Goal: Task Accomplishment & Management: Manage account settings

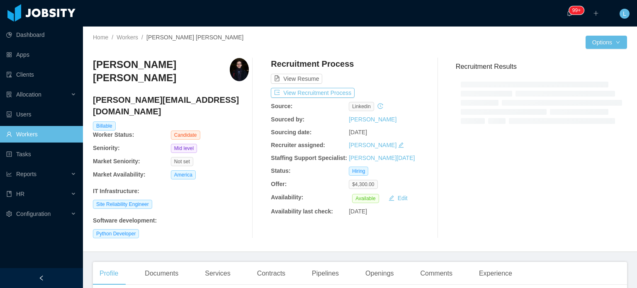
click at [181, 95] on h4 "fernando-medin@outlook.com" at bounding box center [171, 105] width 156 height 23
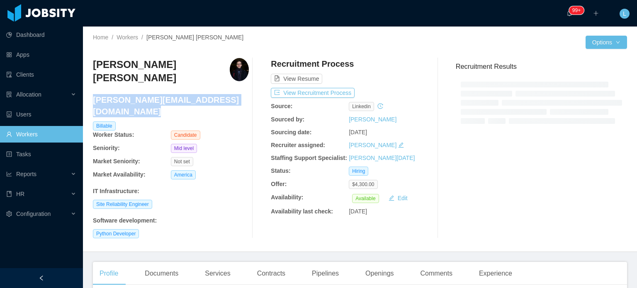
click at [181, 95] on h4 "fernando-medin@outlook.com" at bounding box center [171, 105] width 156 height 23
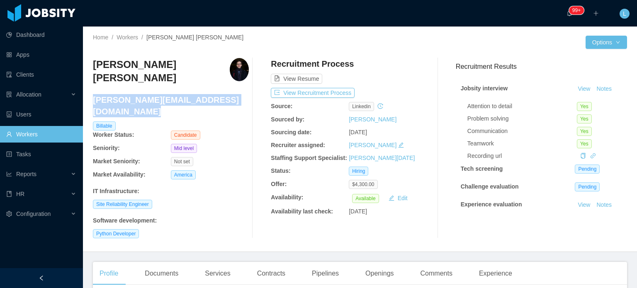
copy h4 "fernando-medin@outlook.com"
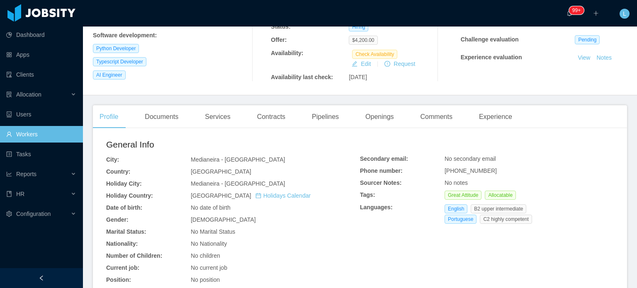
scroll to position [166, 0]
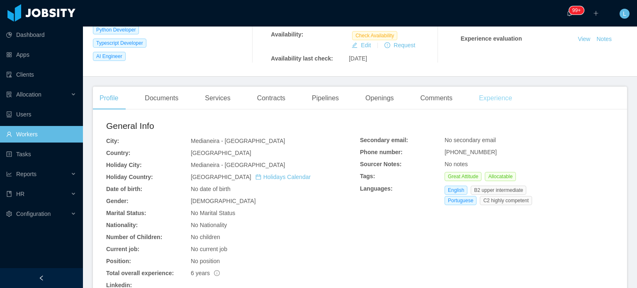
click at [493, 100] on div "Experience" at bounding box center [495, 98] width 46 height 23
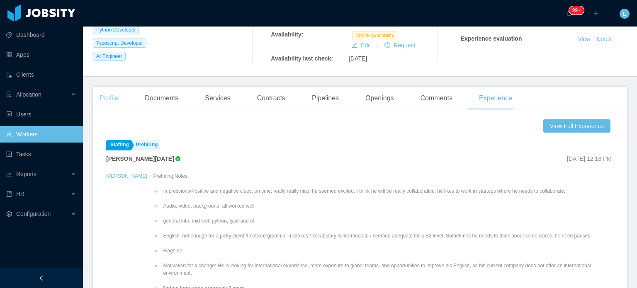
click at [109, 97] on div "Profile" at bounding box center [109, 98] width 32 height 23
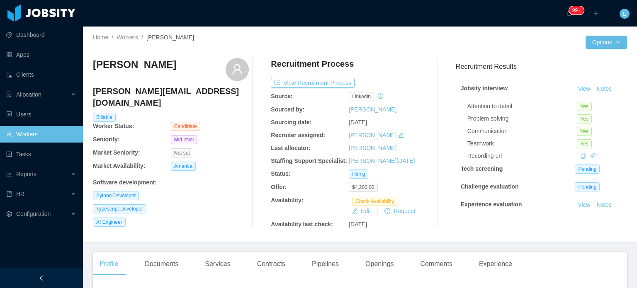
click at [165, 90] on h4 "[PERSON_NAME][EMAIL_ADDRESS][DOMAIN_NAME]" at bounding box center [171, 96] width 156 height 23
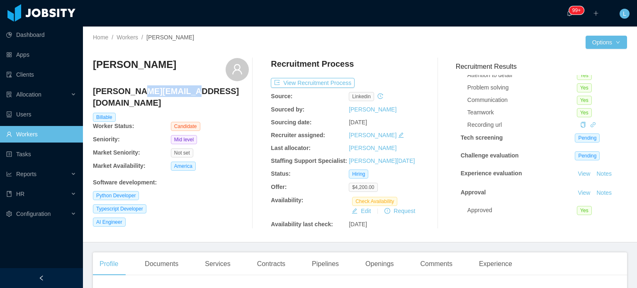
scroll to position [38, 0]
click at [496, 267] on div "Experience" at bounding box center [495, 264] width 46 height 23
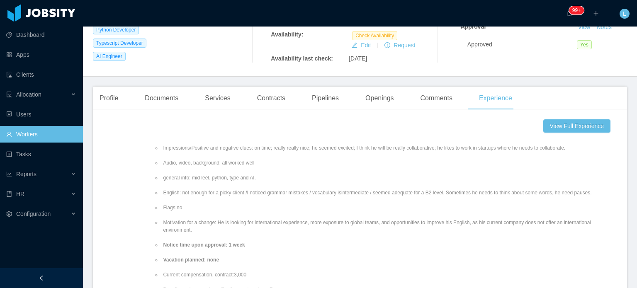
scroll to position [41, 0]
click at [105, 96] on div "Profile" at bounding box center [109, 98] width 32 height 23
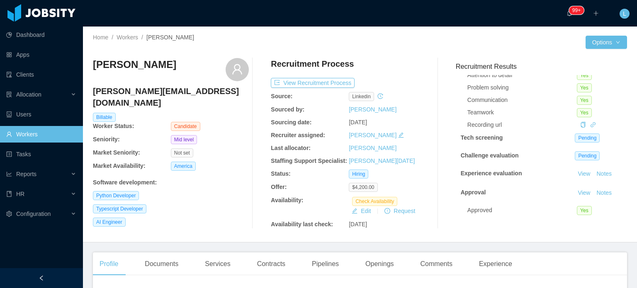
click at [154, 92] on h4 "[PERSON_NAME][EMAIL_ADDRESS][DOMAIN_NAME]" at bounding box center [171, 96] width 156 height 23
click at [154, 92] on h4 "gustavo.s.quieregatog@gmail.com" at bounding box center [171, 96] width 156 height 23
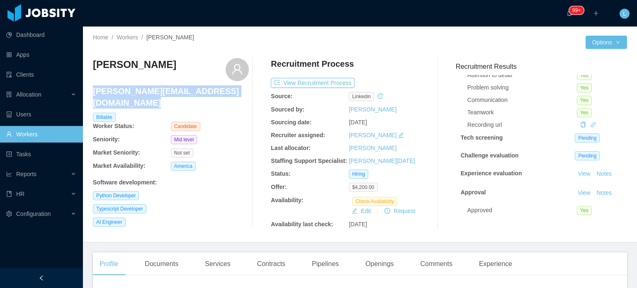
click at [154, 92] on h4 "gustavo.s.quieregatog@gmail.com" at bounding box center [171, 96] width 156 height 23
copy h4 "gustavo.s.quieregatog@gmail.com"
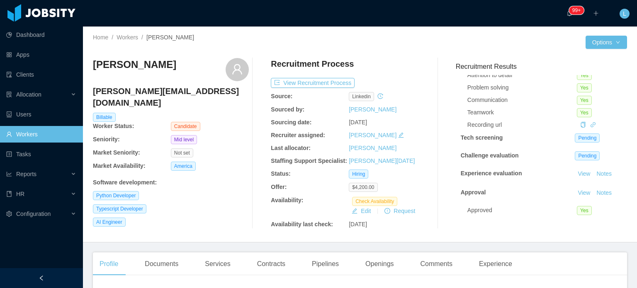
click at [96, 69] on h3 "Gustavo Silva" at bounding box center [134, 64] width 83 height 13
drag, startPoint x: 93, startPoint y: 66, endPoint x: 156, endPoint y: 69, distance: 63.5
click at [156, 67] on div "Gustavo Silva" at bounding box center [171, 69] width 156 height 23
copy h3 "Gustavo Silva"
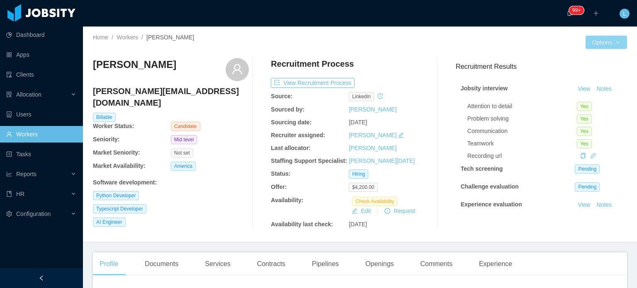
click at [607, 43] on button "Options" at bounding box center [606, 42] width 41 height 13
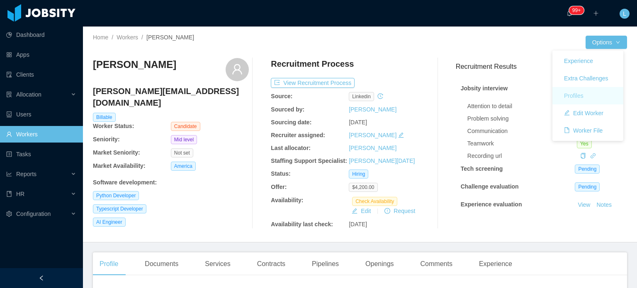
click at [580, 93] on button "Profiles" at bounding box center [573, 95] width 33 height 13
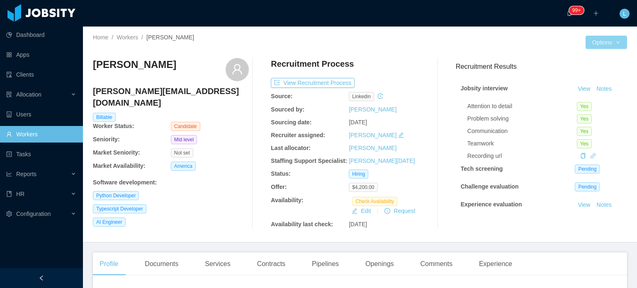
click at [616, 41] on button "Options" at bounding box center [606, 42] width 41 height 13
click at [588, 114] on button "Edit Worker" at bounding box center [583, 113] width 53 height 13
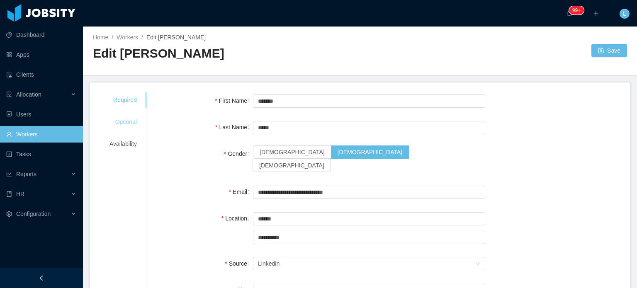
click at [131, 116] on div "Optional" at bounding box center [123, 121] width 47 height 15
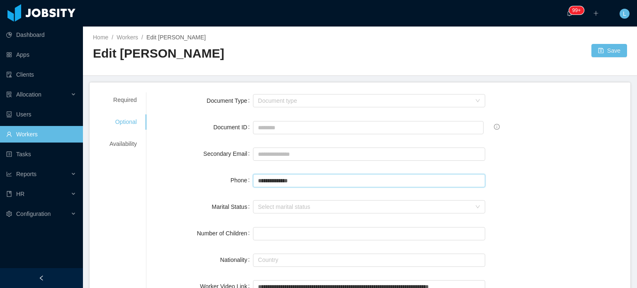
drag, startPoint x: 317, startPoint y: 176, endPoint x: 201, endPoint y: 175, distance: 115.7
click at [202, 175] on div "**********" at bounding box center [388, 180] width 464 height 17
paste input "****"
click at [275, 180] on input "**********" at bounding box center [369, 180] width 232 height 13
click at [288, 180] on input "**********" at bounding box center [369, 180] width 232 height 13
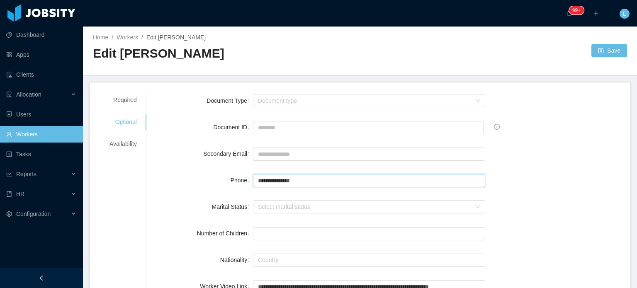
click at [270, 180] on input "**********" at bounding box center [369, 180] width 232 height 13
click at [608, 49] on button "Save" at bounding box center [609, 50] width 36 height 13
click at [265, 179] on input "**********" at bounding box center [369, 180] width 232 height 13
type input "**********"
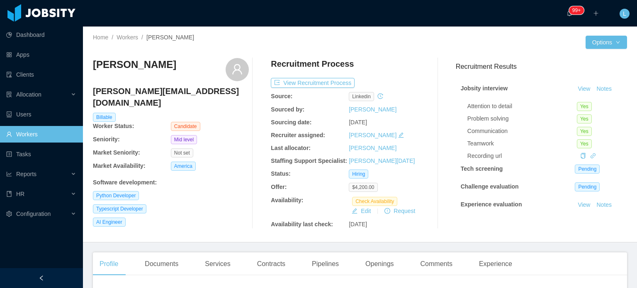
scroll to position [38, 0]
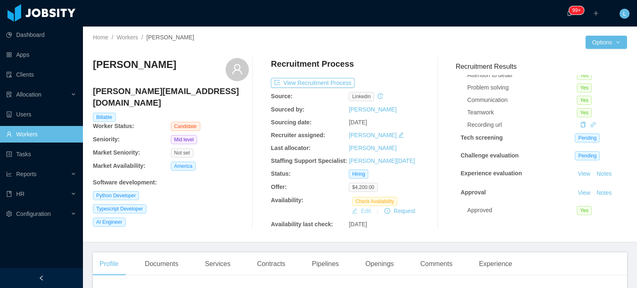
click at [364, 212] on button "Edit" at bounding box center [361, 211] width 26 height 10
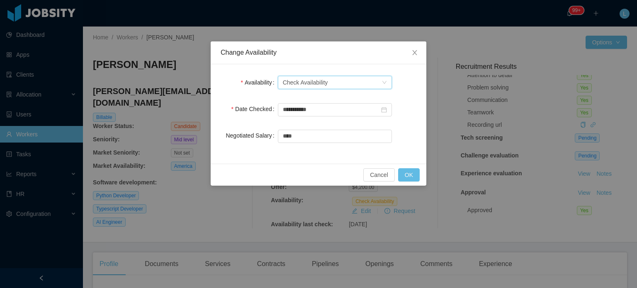
click at [306, 86] on div "Check Availability" at bounding box center [305, 82] width 45 height 12
click at [297, 99] on li "Available" at bounding box center [334, 98] width 114 height 13
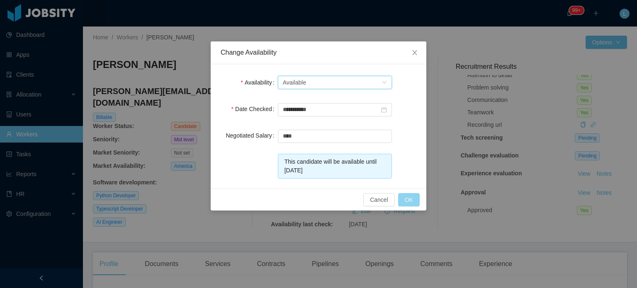
click at [413, 196] on button "OK" at bounding box center [409, 199] width 22 height 13
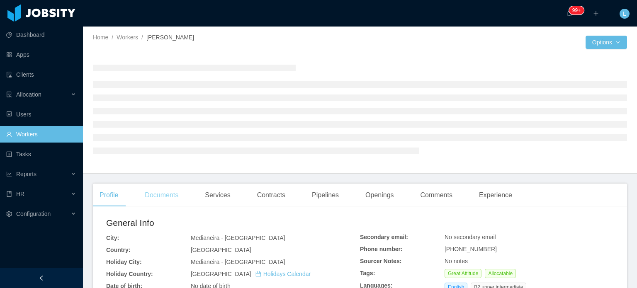
click at [171, 196] on div "Documents" at bounding box center [161, 195] width 47 height 23
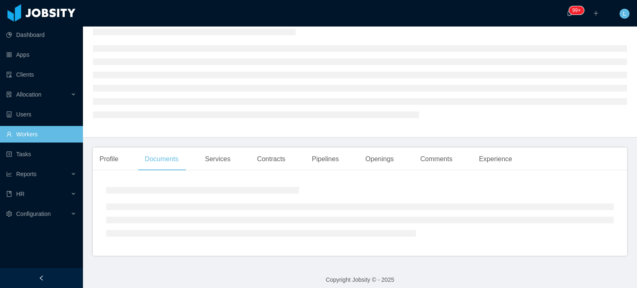
scroll to position [42, 0]
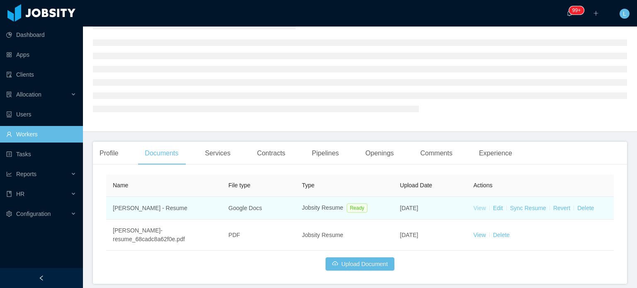
click at [474, 211] on link "View" at bounding box center [480, 208] width 12 height 7
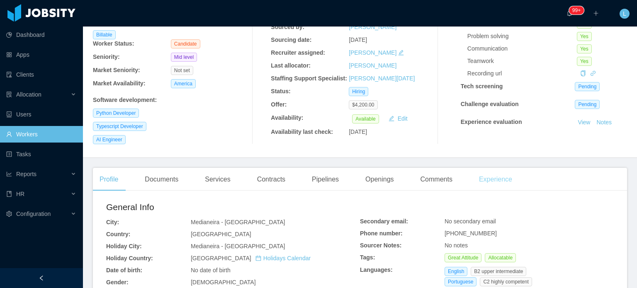
scroll to position [83, 0]
click at [492, 168] on div "Experience" at bounding box center [495, 178] width 46 height 23
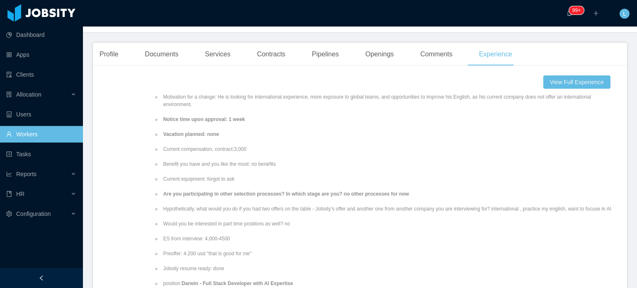
scroll to position [124, 0]
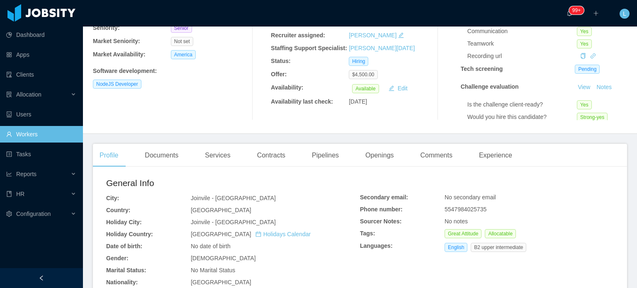
scroll to position [124, 0]
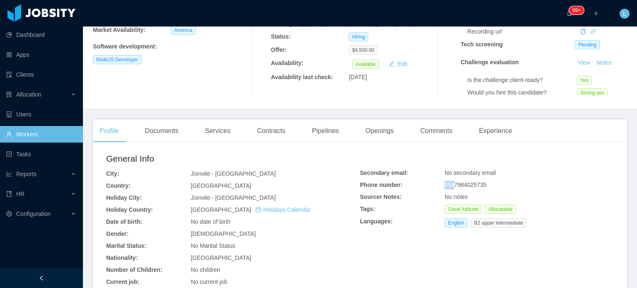
drag, startPoint x: 441, startPoint y: 186, endPoint x: 451, endPoint y: 185, distance: 9.6
click at [451, 185] on span "5547984025735" at bounding box center [466, 185] width 42 height 7
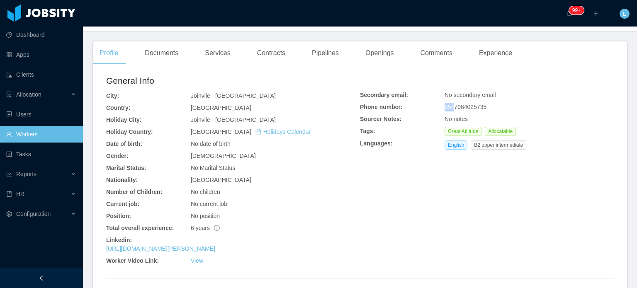
scroll to position [207, 0]
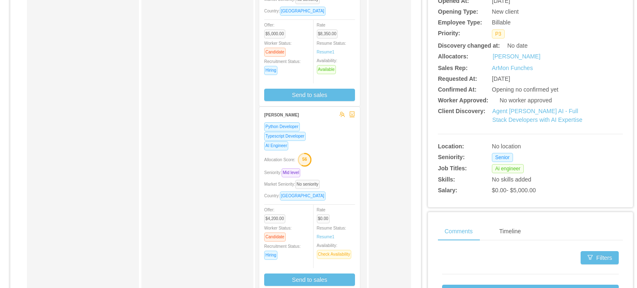
scroll to position [207, 0]
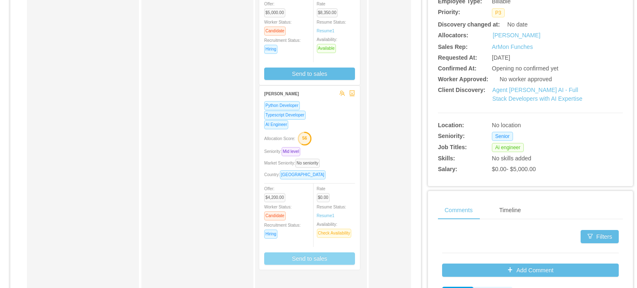
click at [332, 260] on button "Send to sales" at bounding box center [309, 259] width 91 height 12
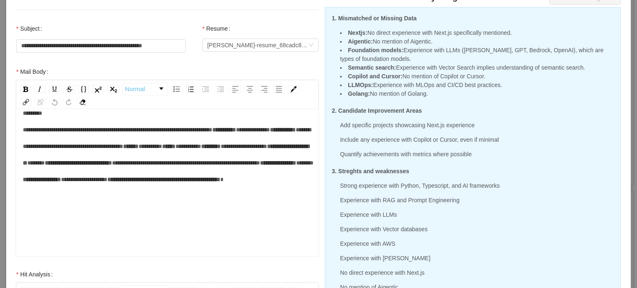
scroll to position [82, 0]
drag, startPoint x: 78, startPoint y: 166, endPoint x: 97, endPoint y: 170, distance: 19.5
click at [45, 166] on span "*****" at bounding box center [35, 163] width 17 height 6
drag, startPoint x: 70, startPoint y: 198, endPoint x: 88, endPoint y: 202, distance: 18.2
click at [298, 166] on span "*****" at bounding box center [306, 163] width 17 height 6
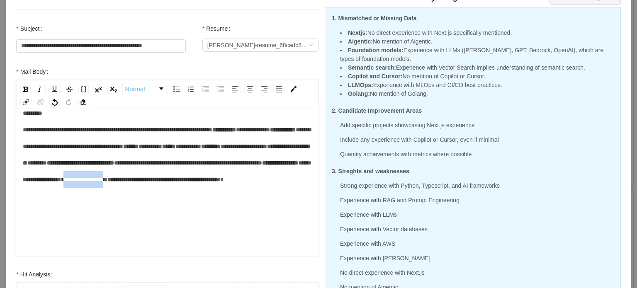
drag, startPoint x: 75, startPoint y: 215, endPoint x: 124, endPoint y: 216, distance: 49.0
click at [107, 183] on span "**********" at bounding box center [84, 180] width 46 height 6
click at [187, 204] on div "**********" at bounding box center [168, 155] width 290 height 100
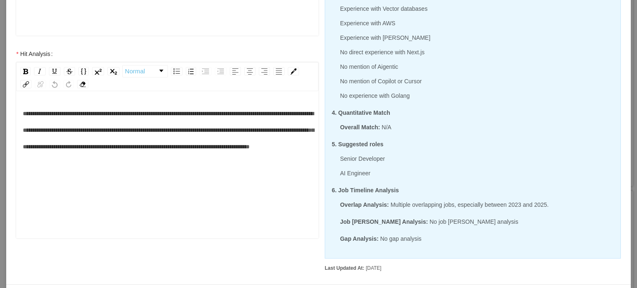
scroll to position [331, 0]
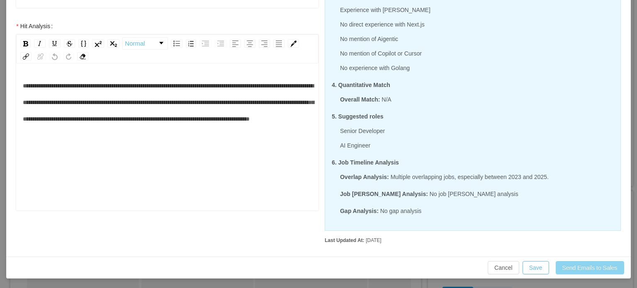
click at [589, 268] on button "Send Emails to Sales" at bounding box center [590, 267] width 68 height 13
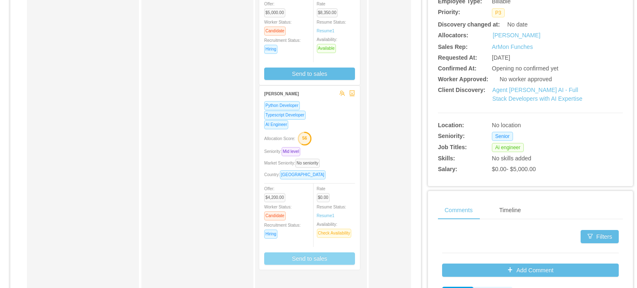
scroll to position [290, 0]
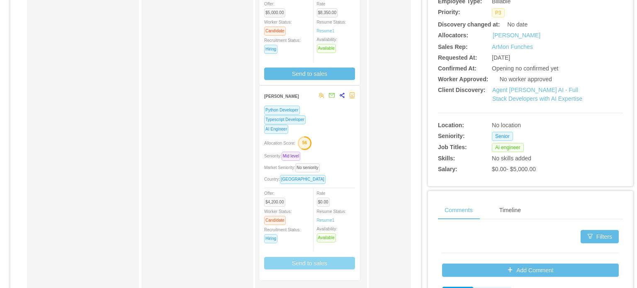
click at [331, 131] on div "AI Engineer" at bounding box center [309, 129] width 91 height 10
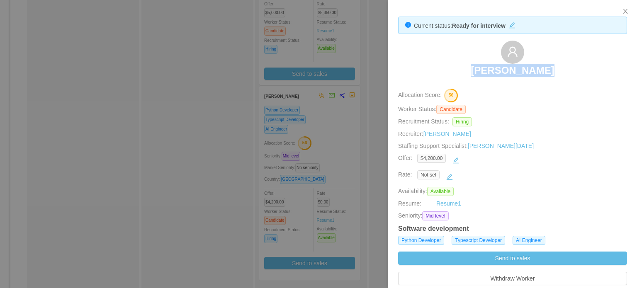
drag, startPoint x: 476, startPoint y: 73, endPoint x: 549, endPoint y: 72, distance: 73.0
click at [548, 72] on div "Gustavo Silva" at bounding box center [512, 61] width 229 height 41
copy h3 "Gustavo Silva"
click at [379, 129] on div at bounding box center [318, 144] width 637 height 288
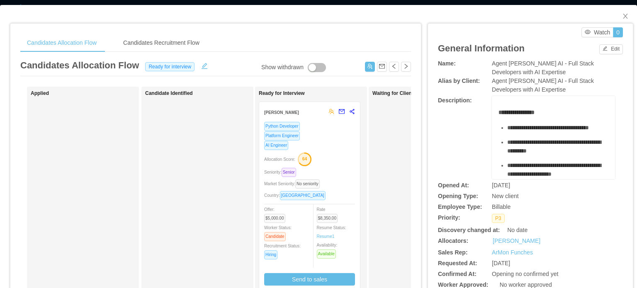
scroll to position [0, 0]
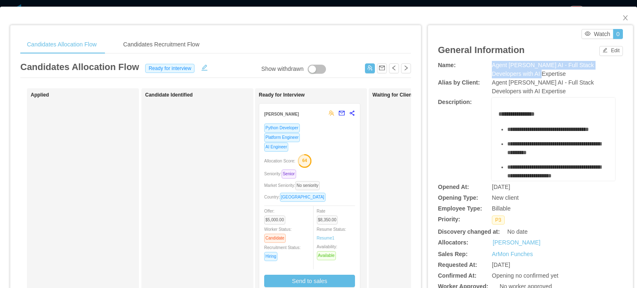
drag, startPoint x: 487, startPoint y: 64, endPoint x: 523, endPoint y: 75, distance: 37.4
click at [523, 75] on div "Agent [PERSON_NAME] AI - Full Stack Developers with AI Expertise" at bounding box center [553, 69] width 123 height 17
copy span "Agent [PERSON_NAME] AI - Full Stack Developers with AI Expertise"
click at [340, 151] on div "AI Engineer" at bounding box center [309, 147] width 91 height 10
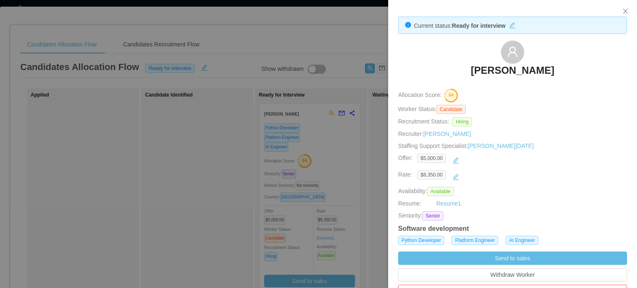
drag, startPoint x: 468, startPoint y: 67, endPoint x: 566, endPoint y: 68, distance: 98.3
click at [565, 68] on div "Ashutosh Dhanda" at bounding box center [512, 61] width 229 height 41
copy h3 "Ashutosh Dhanda"
click at [298, 184] on div at bounding box center [318, 144] width 637 height 288
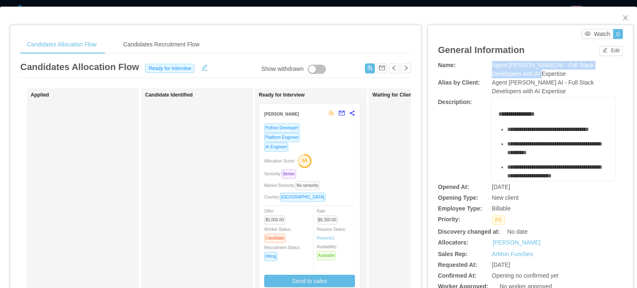
drag, startPoint x: 485, startPoint y: 67, endPoint x: 523, endPoint y: 72, distance: 38.1
click at [523, 72] on div "Name: Agent Dora AI - Full Stack Developers with AI Expertise" at bounding box center [530, 69] width 185 height 17
copy div "Agent [PERSON_NAME] AI - Full Stack Developers with AI Expertise"
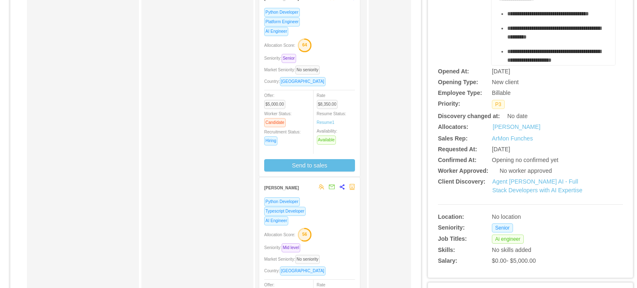
scroll to position [124, 0]
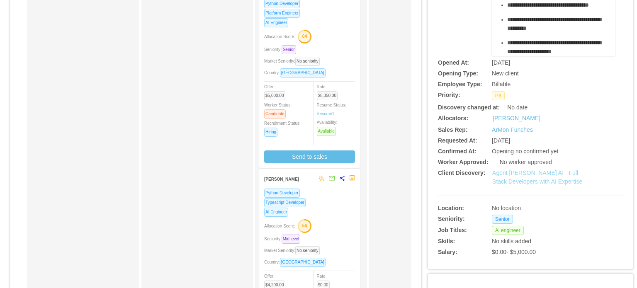
click at [516, 178] on link "Agent [PERSON_NAME] AI - Full Stack Developers with AI Expertise" at bounding box center [537, 177] width 90 height 15
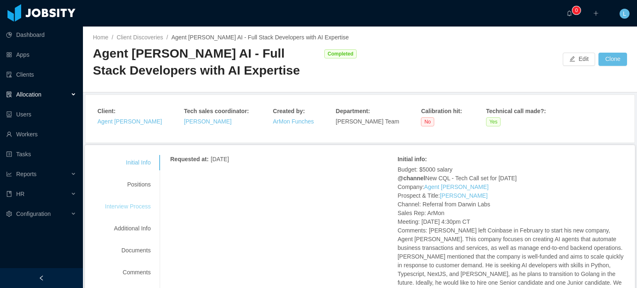
click at [141, 209] on div "Interview Process" at bounding box center [128, 206] width 66 height 15
